Goal: Find specific fact: Find specific fact

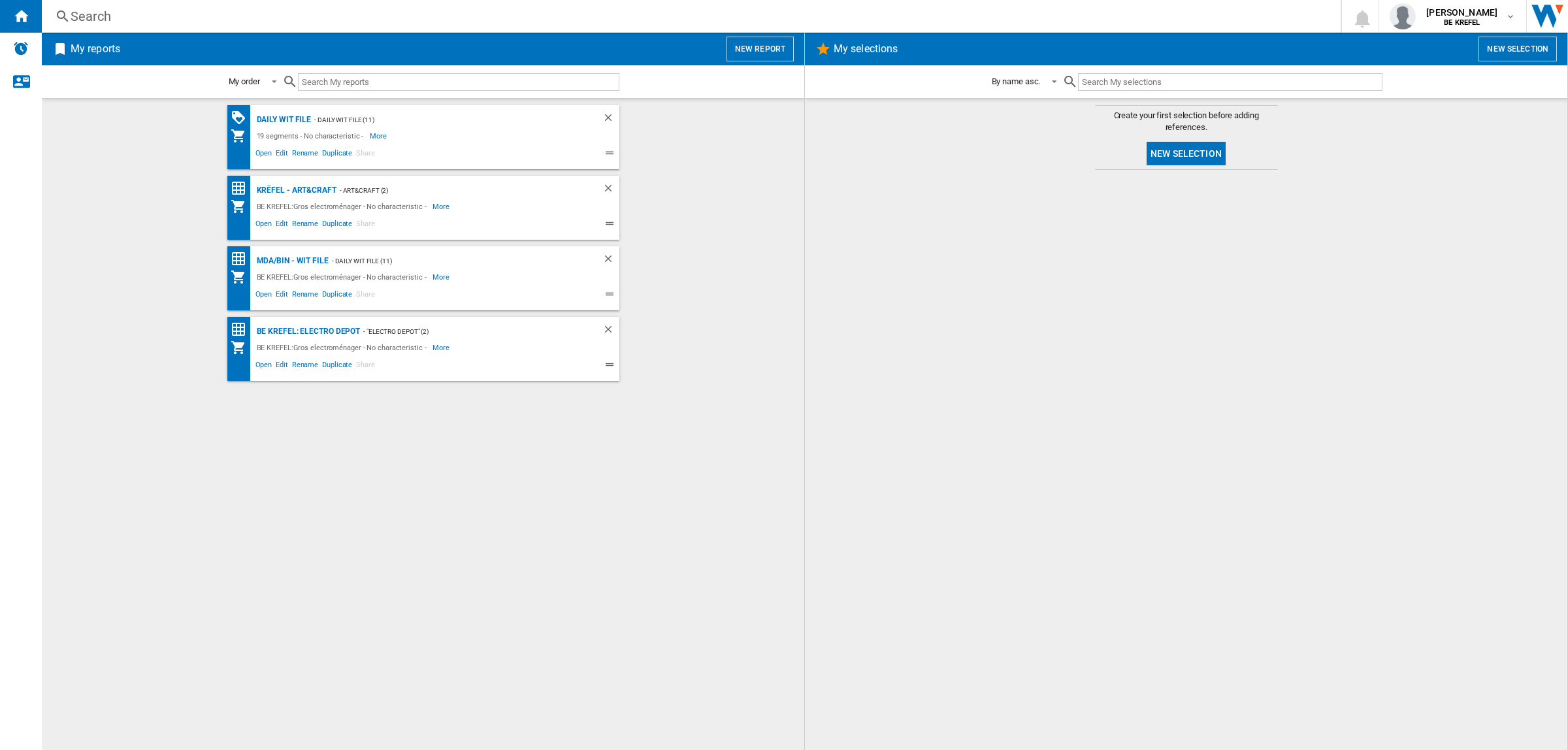
click at [356, 24] on div "Search" at bounding box center [688, 16] width 1236 height 18
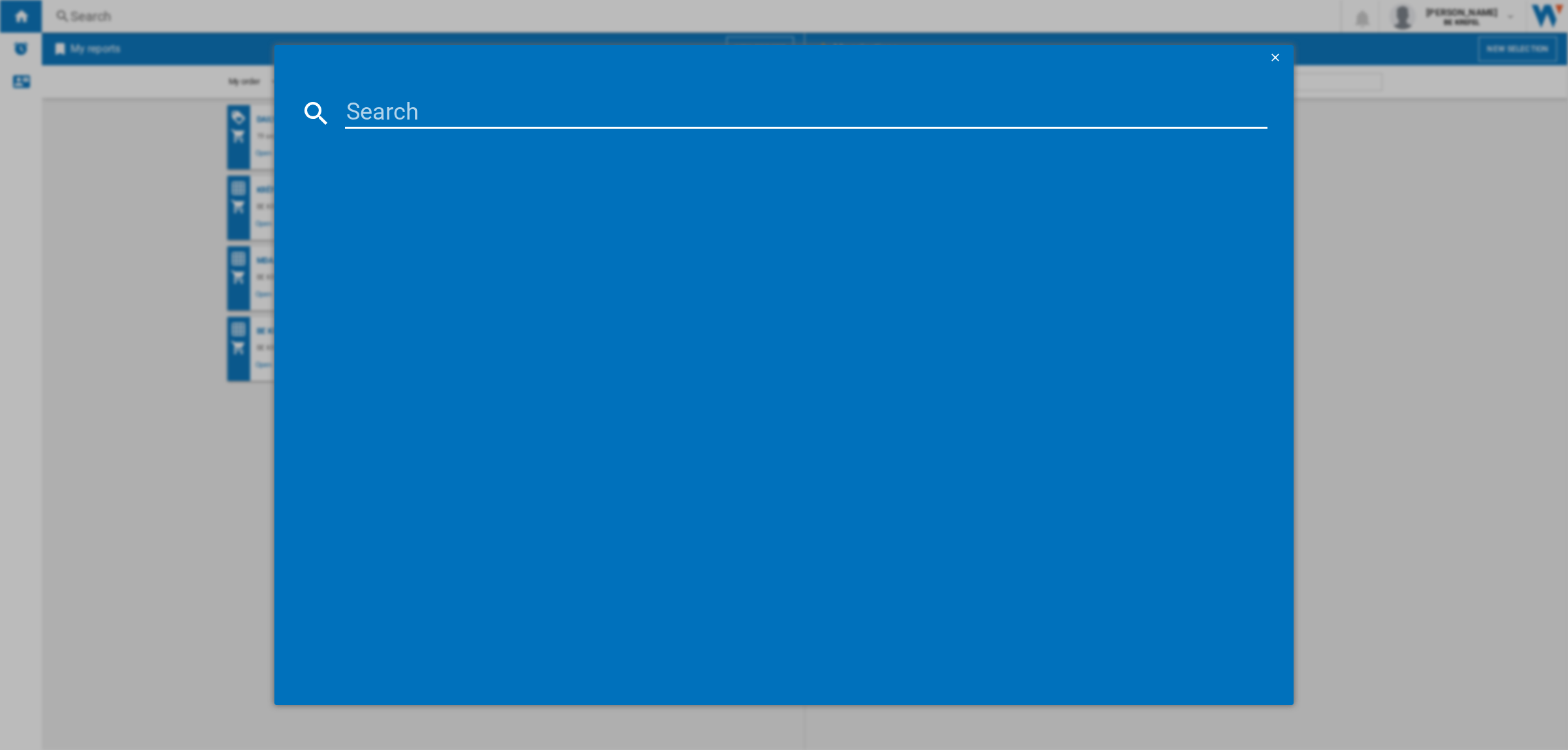
click at [402, 111] on input at bounding box center [806, 113] width 922 height 32
paste input "41008351"
type input "41008351"
